Goal: Task Accomplishment & Management: Manage account settings

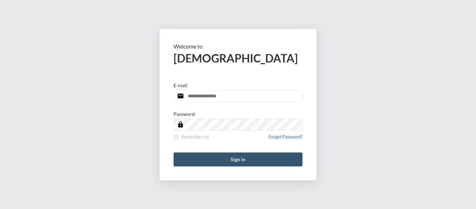
type input "**********"
click at [241, 156] on button "Sign in" at bounding box center [237, 159] width 129 height 14
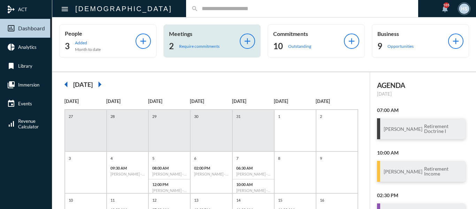
click at [193, 46] on p "Require commitments" at bounding box center [199, 46] width 40 height 5
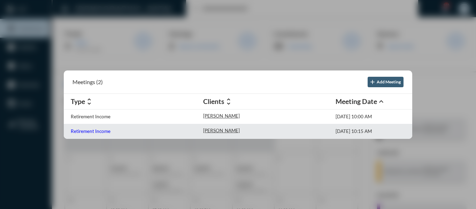
click at [97, 130] on p "Retirement Income" at bounding box center [91, 131] width 40 height 6
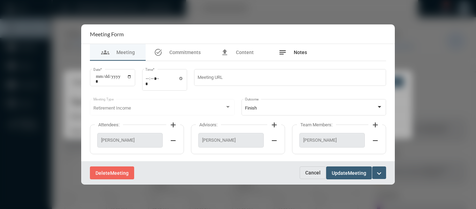
click at [301, 52] on span "Notes" at bounding box center [299, 52] width 13 height 6
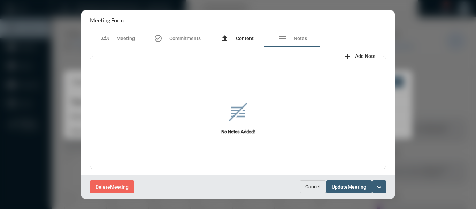
click at [239, 40] on span "Content" at bounding box center [245, 39] width 18 height 6
click at [355, 56] on span "Add Content" at bounding box center [362, 56] width 28 height 6
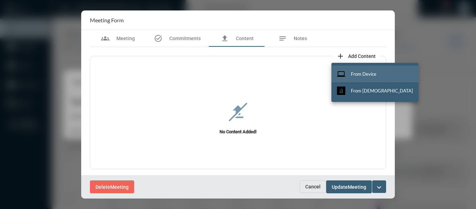
click at [355, 71] on span "From Device" at bounding box center [363, 74] width 25 height 6
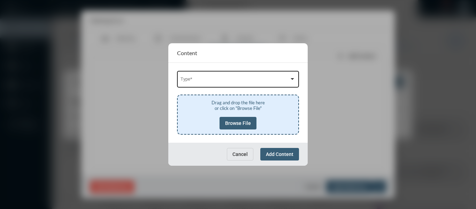
click at [226, 79] on span at bounding box center [234, 80] width 109 height 5
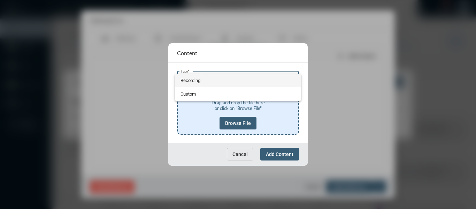
click at [186, 79] on span "Recording" at bounding box center [237, 80] width 115 height 14
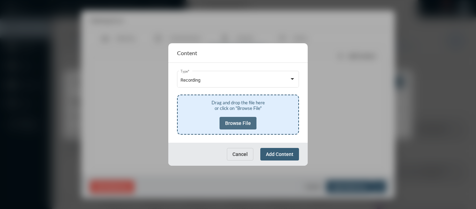
click at [236, 123] on span "Browse File" at bounding box center [238, 123] width 26 height 6
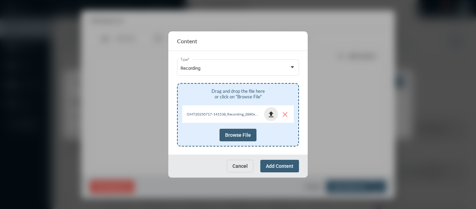
click at [271, 112] on mat-icon "file_upload" at bounding box center [271, 114] width 8 height 8
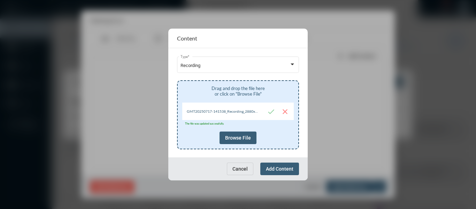
click at [289, 160] on div "Cancel Add Content" at bounding box center [237, 168] width 139 height 23
click at [292, 168] on span "Add Content" at bounding box center [280, 169] width 28 height 6
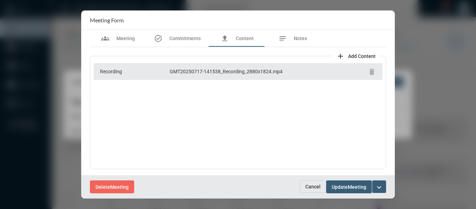
click at [377, 185] on mat-icon "expand_more" at bounding box center [379, 187] width 8 height 8
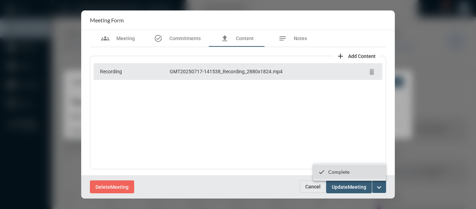
click at [332, 171] on p "Complete" at bounding box center [338, 171] width 21 height 6
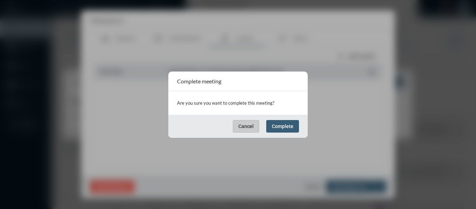
click at [288, 127] on span "Complete" at bounding box center [283, 126] width 22 height 6
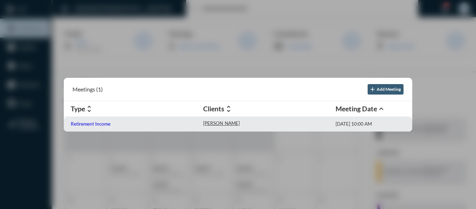
click at [95, 124] on p "Retirement Income" at bounding box center [91, 124] width 40 height 6
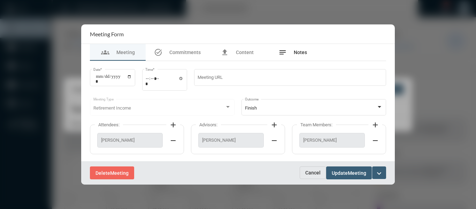
click at [304, 51] on span "Notes" at bounding box center [299, 52] width 13 height 6
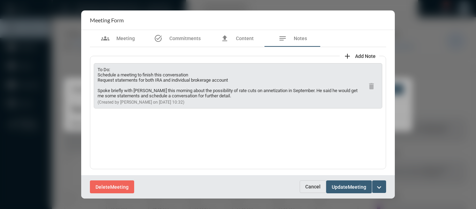
click at [440, 152] on div at bounding box center [238, 104] width 476 height 209
click at [312, 184] on span "Cancel" at bounding box center [312, 186] width 15 height 6
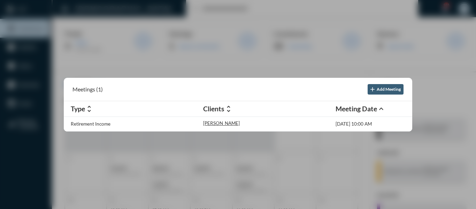
click at [361, 158] on div at bounding box center [238, 104] width 476 height 209
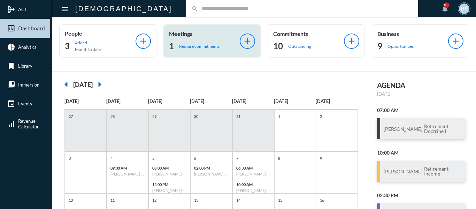
click at [185, 43] on div "1 Require commitments" at bounding box center [204, 45] width 71 height 11
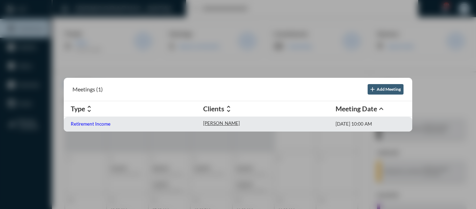
click at [93, 126] on p "Retirement Income" at bounding box center [91, 124] width 40 height 6
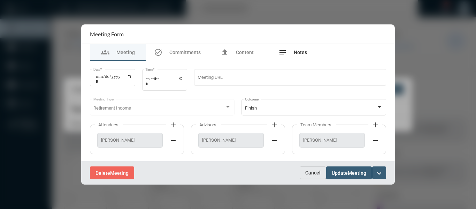
click at [299, 54] on span "Notes" at bounding box center [299, 52] width 13 height 6
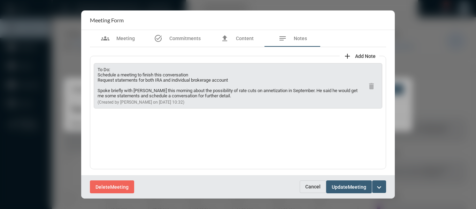
drag, startPoint x: 238, startPoint y: 79, endPoint x: 93, endPoint y: 81, distance: 144.8
click at [93, 81] on div "To Do: Schedule a meeting to finish this conversation Request statements for bo…" at bounding box center [238, 112] width 296 height 113
copy p "Request statements for both IRA and individual brokerage account"
click at [184, 41] on span "Commitments" at bounding box center [184, 39] width 31 height 6
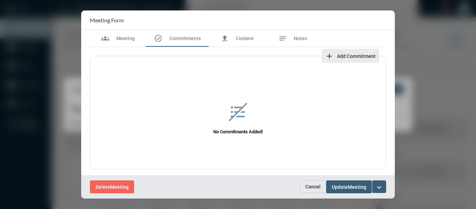
click at [339, 56] on span "Add Commitment" at bounding box center [356, 56] width 39 height 6
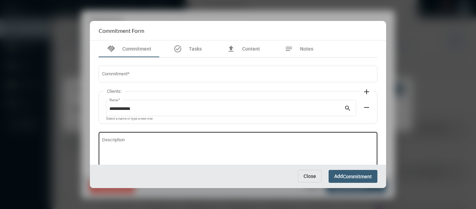
click at [148, 138] on textarea "Description" at bounding box center [238, 152] width 272 height 28
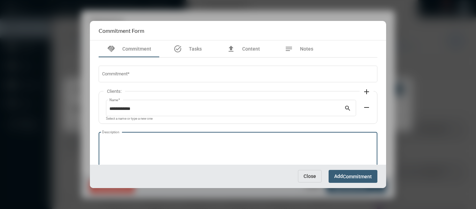
paste textarea "**********"
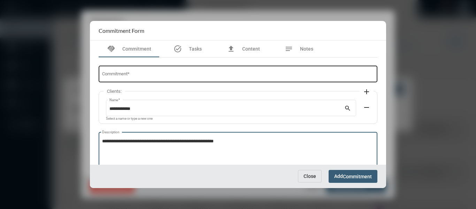
type textarea "**********"
click at [149, 73] on input "Commitment *" at bounding box center [238, 74] width 272 height 5
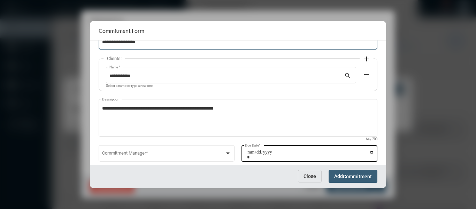
scroll to position [47, 0]
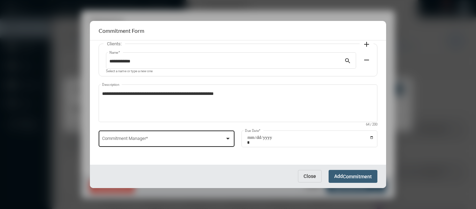
type input "**********"
click at [228, 138] on div at bounding box center [227, 139] width 3 height 2
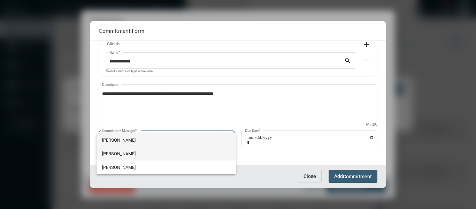
click at [111, 156] on span "Holly Skelton" at bounding box center [166, 154] width 128 height 14
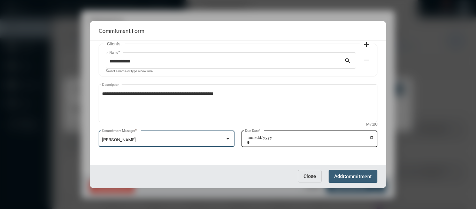
click at [370, 138] on input "Due Date *" at bounding box center [310, 140] width 127 height 10
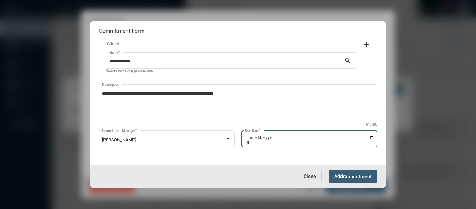
type input "**********"
click at [367, 178] on span "Commitment" at bounding box center [357, 176] width 29 height 6
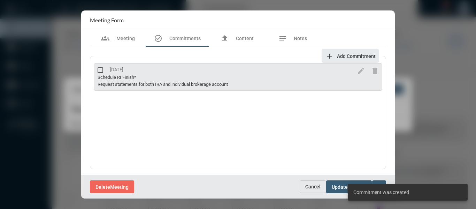
scroll to position [1, 0]
click at [234, 182] on div "Delete Meeting" at bounding box center [195, 186] width 210 height 13
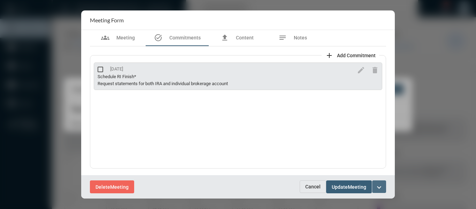
click at [379, 185] on mat-icon "expand_more" at bounding box center [379, 187] width 8 height 8
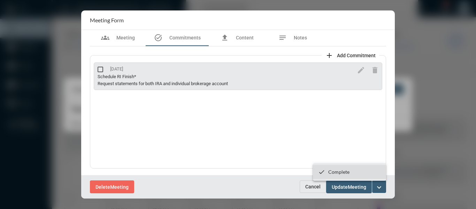
click at [336, 170] on p "Complete" at bounding box center [338, 171] width 21 height 6
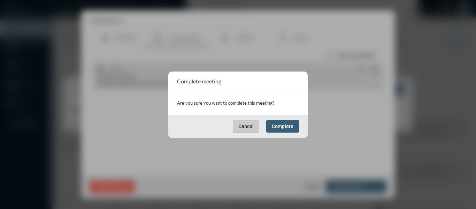
click at [291, 129] on button "Complete" at bounding box center [282, 126] width 33 height 13
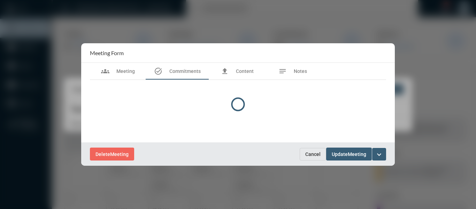
scroll to position [0, 0]
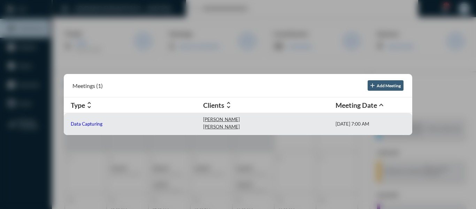
click at [85, 121] on p "Data Capturing" at bounding box center [87, 124] width 32 height 6
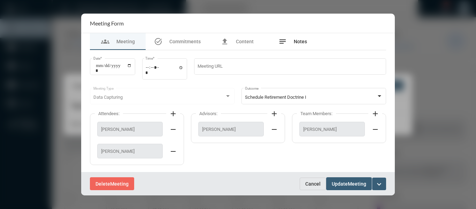
click at [300, 40] on span "Notes" at bounding box center [299, 42] width 13 height 6
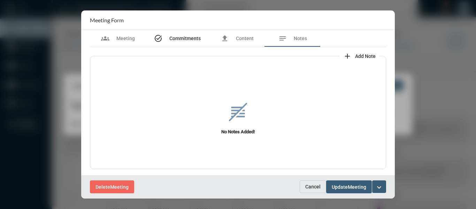
click at [174, 39] on span "Commitments" at bounding box center [184, 39] width 31 height 6
click at [363, 52] on button "add Add Commitment" at bounding box center [349, 56] width 57 height 14
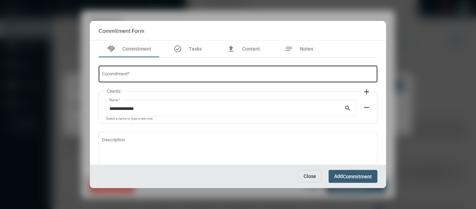
click at [240, 73] on input "Commitment *" at bounding box center [238, 74] width 272 height 5
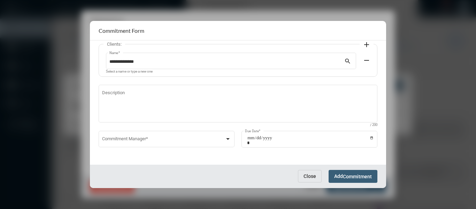
scroll to position [47, 0]
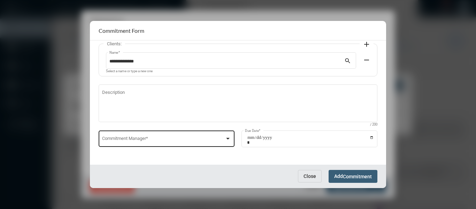
type input "**********"
click at [229, 138] on div at bounding box center [228, 138] width 6 height 6
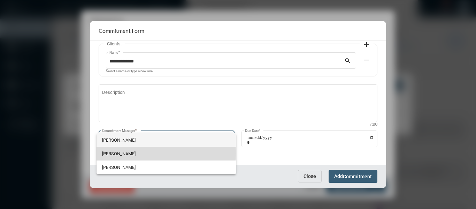
click at [123, 153] on span "Holly Skelton" at bounding box center [166, 154] width 128 height 14
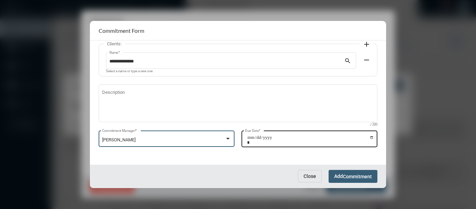
click at [370, 136] on input "Due Date *" at bounding box center [310, 140] width 127 height 10
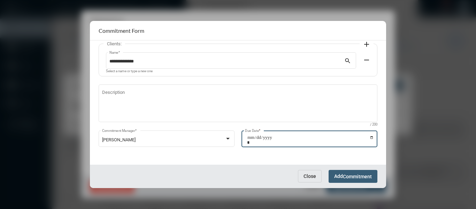
type input "**********"
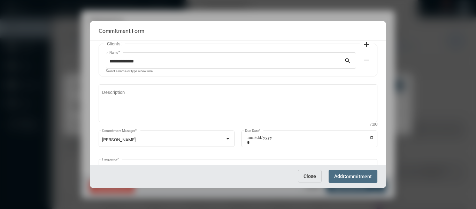
click at [374, 176] on button "Add Commitment" at bounding box center [352, 176] width 49 height 13
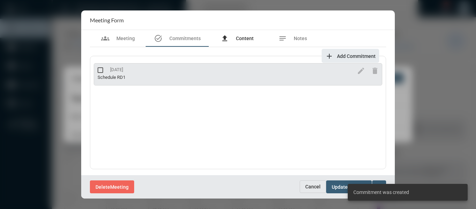
click at [246, 38] on span "Content" at bounding box center [245, 39] width 18 height 6
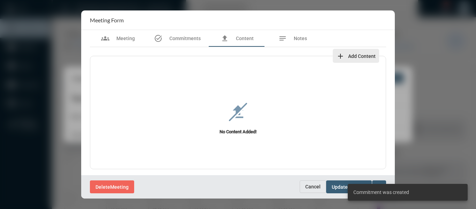
click at [366, 55] on span "Add Content" at bounding box center [362, 56] width 28 height 6
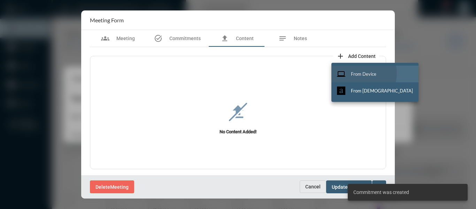
click at [363, 73] on span "From Device" at bounding box center [363, 74] width 25 height 6
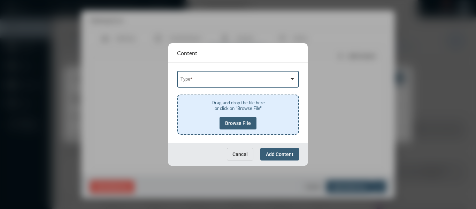
click at [291, 77] on div at bounding box center [292, 79] width 6 height 6
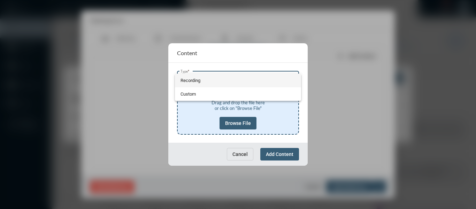
click at [194, 81] on span "Recording" at bounding box center [237, 80] width 115 height 14
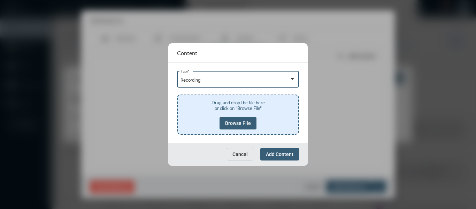
click at [244, 121] on span "Browse File" at bounding box center [238, 123] width 26 height 6
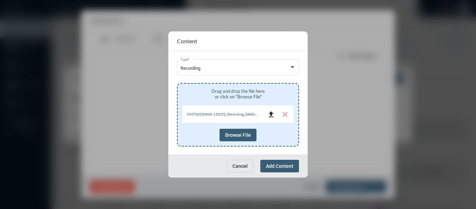
click at [272, 115] on mat-icon "file_upload" at bounding box center [271, 114] width 8 height 8
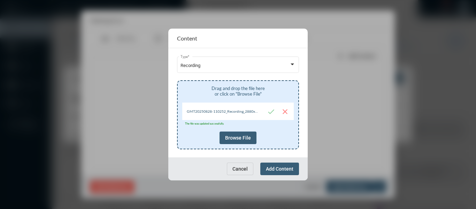
click at [272, 169] on span "Add Content" at bounding box center [280, 169] width 28 height 6
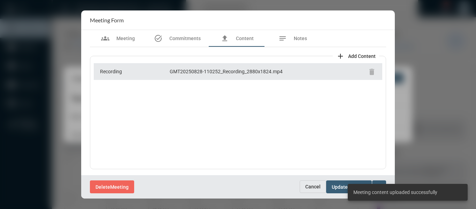
scroll to position [1, 0]
click at [230, 179] on div "Delete Meeting Cancel Update Meeting expand_more" at bounding box center [237, 186] width 313 height 23
click at [268, 188] on div "Delete Meeting" at bounding box center [195, 186] width 210 height 13
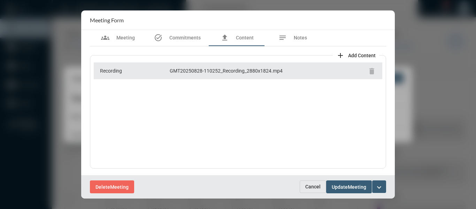
click at [381, 186] on mat-icon "expand_more" at bounding box center [379, 187] width 8 height 8
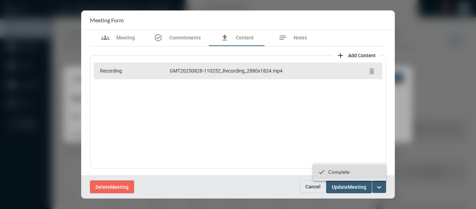
click at [338, 168] on p "Complete" at bounding box center [338, 171] width 21 height 6
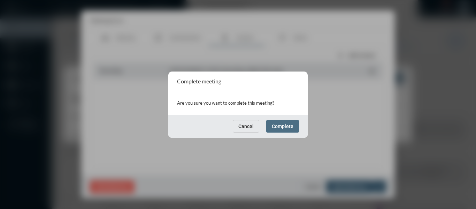
click at [290, 124] on span "Complete" at bounding box center [283, 126] width 22 height 6
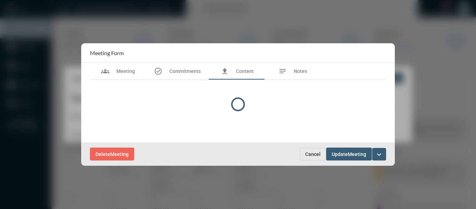
scroll to position [0, 0]
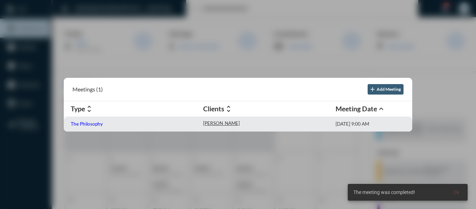
click at [93, 123] on p "The Philosophy" at bounding box center [87, 124] width 32 height 6
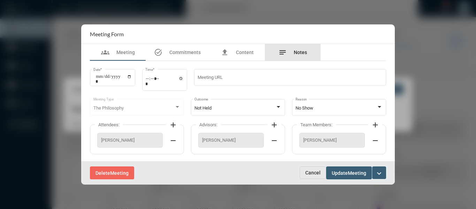
click at [297, 50] on span "Notes" at bounding box center [299, 52] width 13 height 6
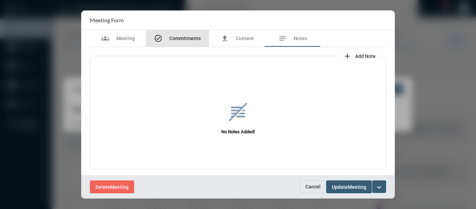
click at [180, 37] on span "Commitments" at bounding box center [184, 39] width 31 height 6
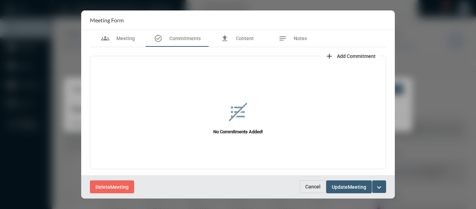
click at [343, 53] on span "Add Commitment" at bounding box center [356, 56] width 39 height 6
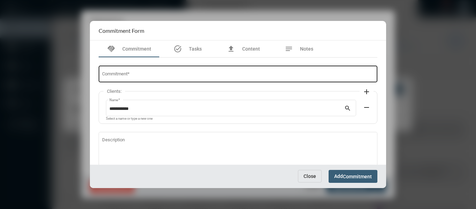
click at [200, 75] on input "Commitment *" at bounding box center [238, 74] width 272 height 5
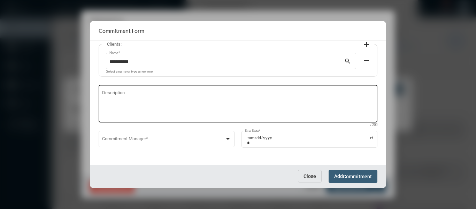
scroll to position [47, 0]
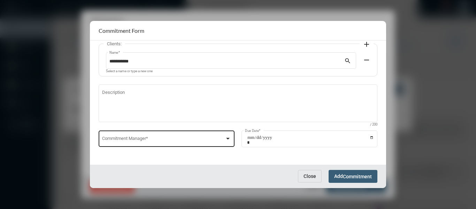
type input "**********"
click at [228, 139] on div at bounding box center [228, 138] width 6 height 6
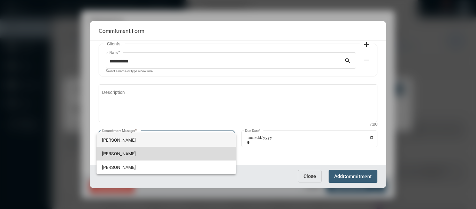
click at [110, 155] on span "Holly Skelton" at bounding box center [166, 154] width 128 height 14
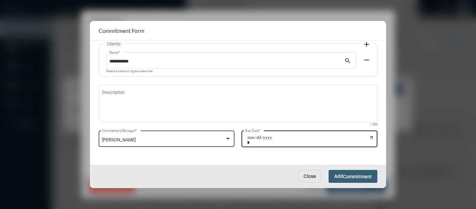
click at [368, 138] on input "Due Date *" at bounding box center [310, 140] width 127 height 10
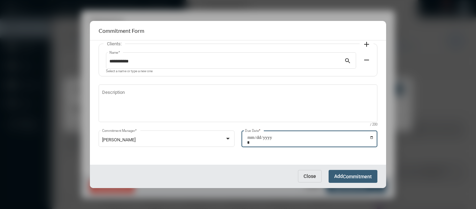
type input "**********"
click at [351, 177] on span "Commitment" at bounding box center [357, 176] width 29 height 6
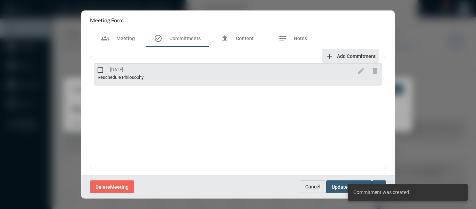
scroll to position [1, 0]
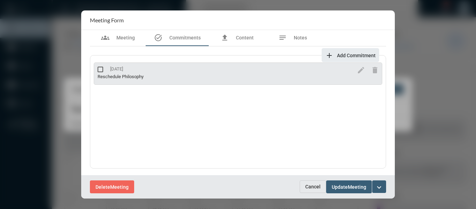
click at [267, 183] on div "Delete Meeting" at bounding box center [195, 186] width 210 height 13
click at [379, 183] on mat-icon "expand_more" at bounding box center [379, 187] width 8 height 8
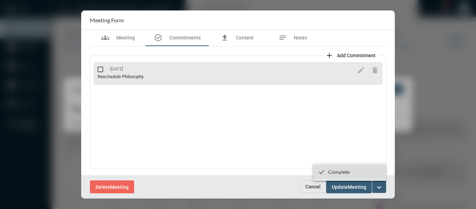
click at [343, 171] on p "Complete" at bounding box center [338, 171] width 21 height 6
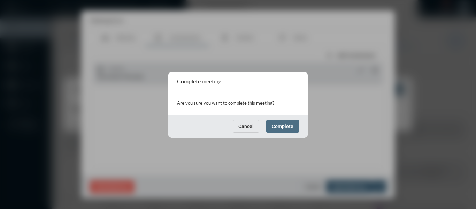
click at [287, 130] on button "Complete" at bounding box center [282, 126] width 33 height 13
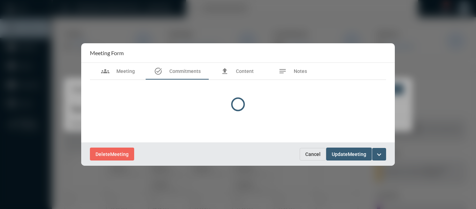
scroll to position [0, 0]
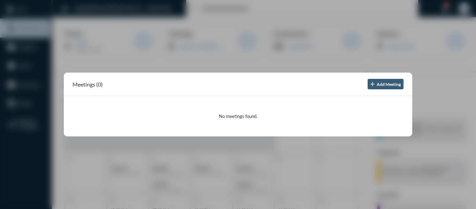
click at [228, 61] on div at bounding box center [238, 104] width 476 height 209
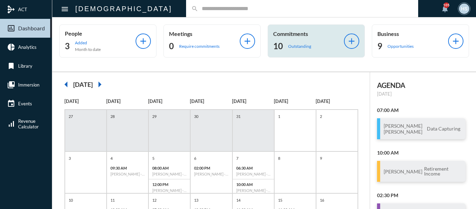
click at [299, 45] on p "Outstanding" at bounding box center [299, 46] width 23 height 5
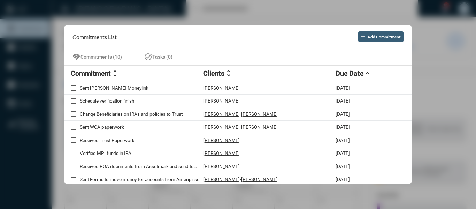
click at [186, 11] on div at bounding box center [238, 104] width 476 height 209
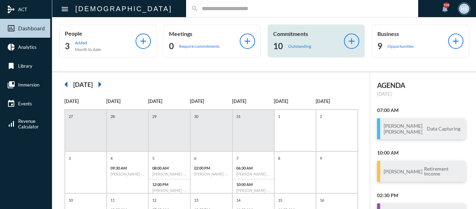
click at [303, 47] on p "Outstanding" at bounding box center [299, 46] width 23 height 5
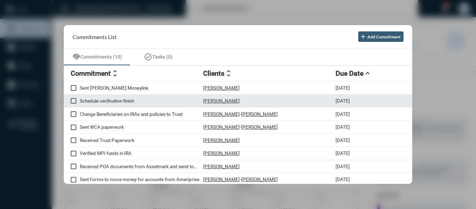
click at [132, 100] on p "Schedule verification finish" at bounding box center [141, 101] width 123 height 6
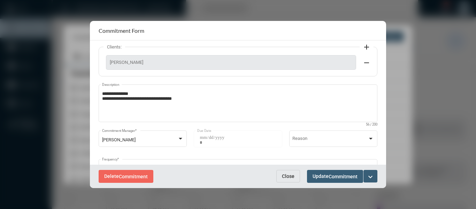
scroll to position [70, 0]
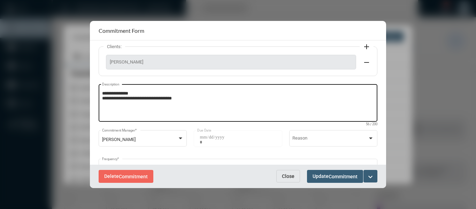
click at [200, 100] on textarea "**********" at bounding box center [238, 104] width 272 height 28
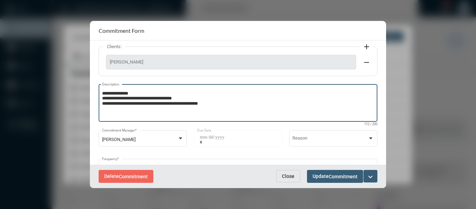
type textarea "**********"
click at [369, 178] on mat-icon "expand_more" at bounding box center [370, 176] width 8 height 8
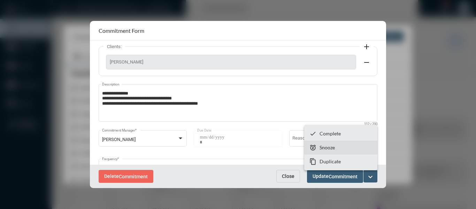
click at [330, 148] on p "Snooze" at bounding box center [326, 147] width 15 height 6
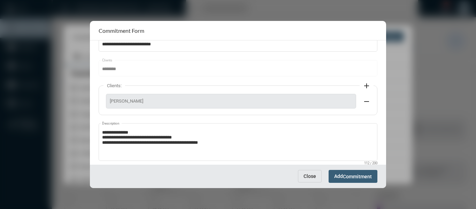
scroll to position [69, 0]
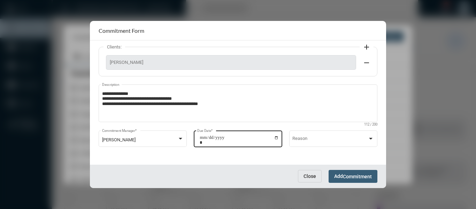
click at [275, 136] on input "**********" at bounding box center [238, 140] width 79 height 10
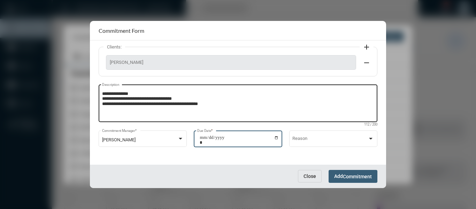
type input "**********"
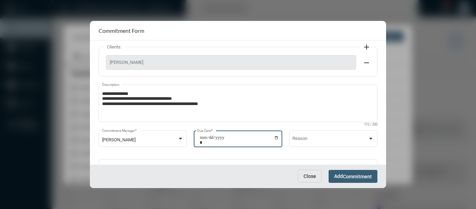
click at [366, 175] on span "Commitment" at bounding box center [357, 176] width 29 height 6
